Goal: Information Seeking & Learning: Learn about a topic

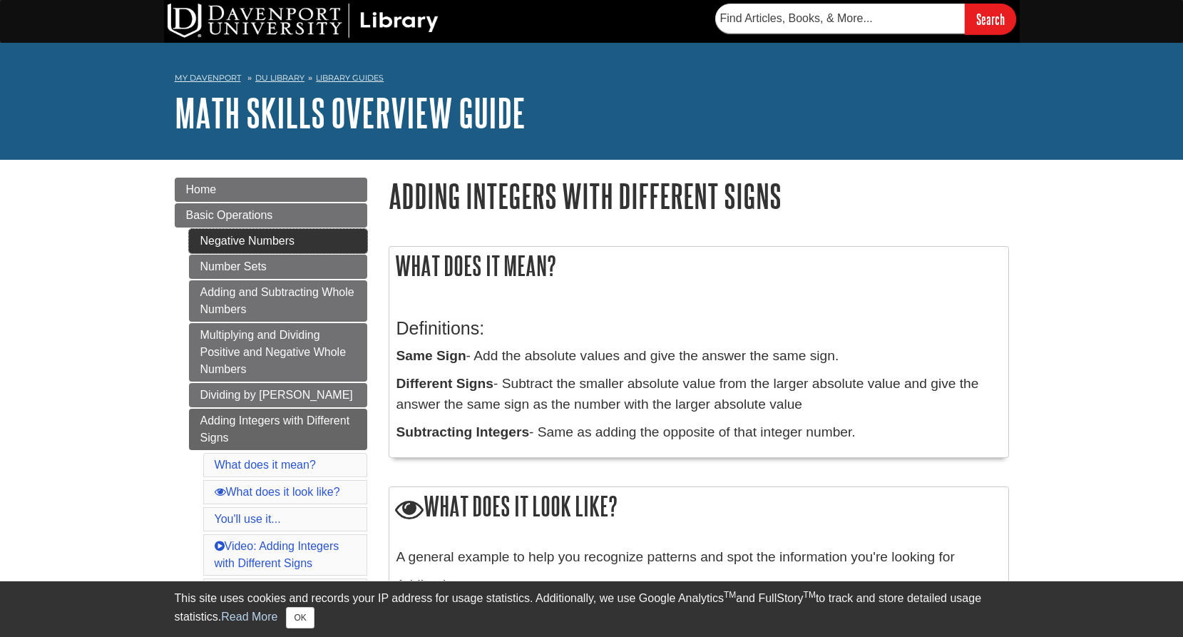
click at [280, 244] on link "Negative Numbers" at bounding box center [278, 241] width 178 height 24
